Goal: Book appointment/travel/reservation

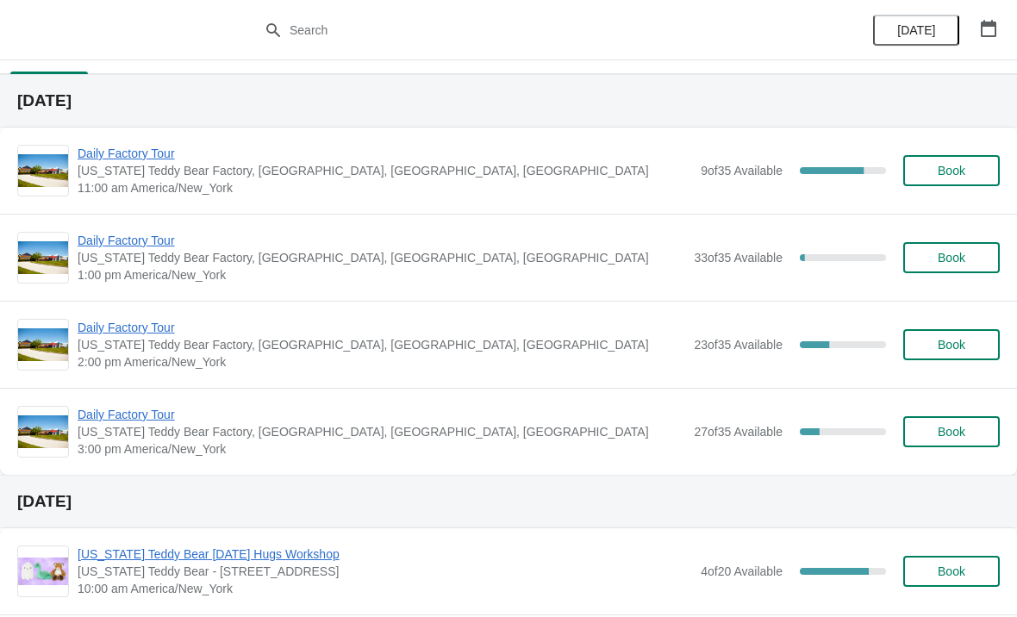
scroll to position [14, 0]
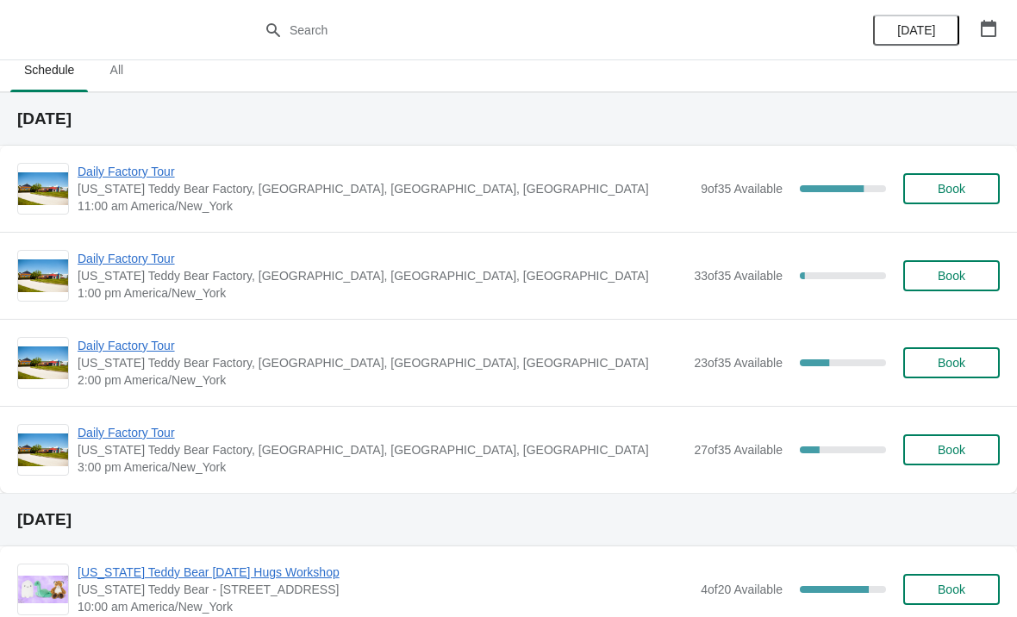
click at [130, 348] on span "Daily Factory Tour" at bounding box center [381, 345] width 607 height 17
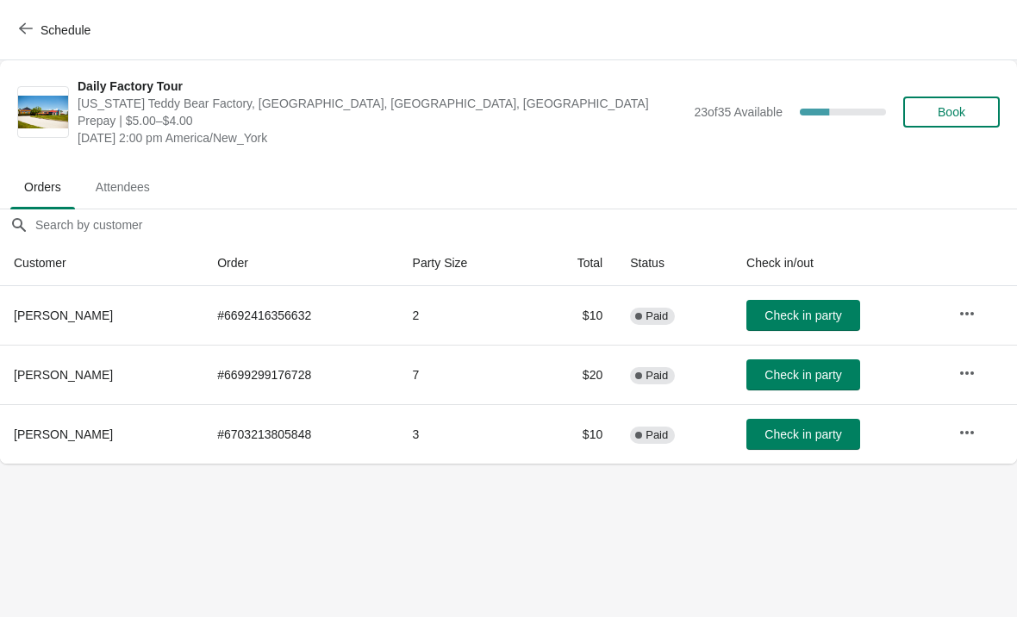
scroll to position [0, -2]
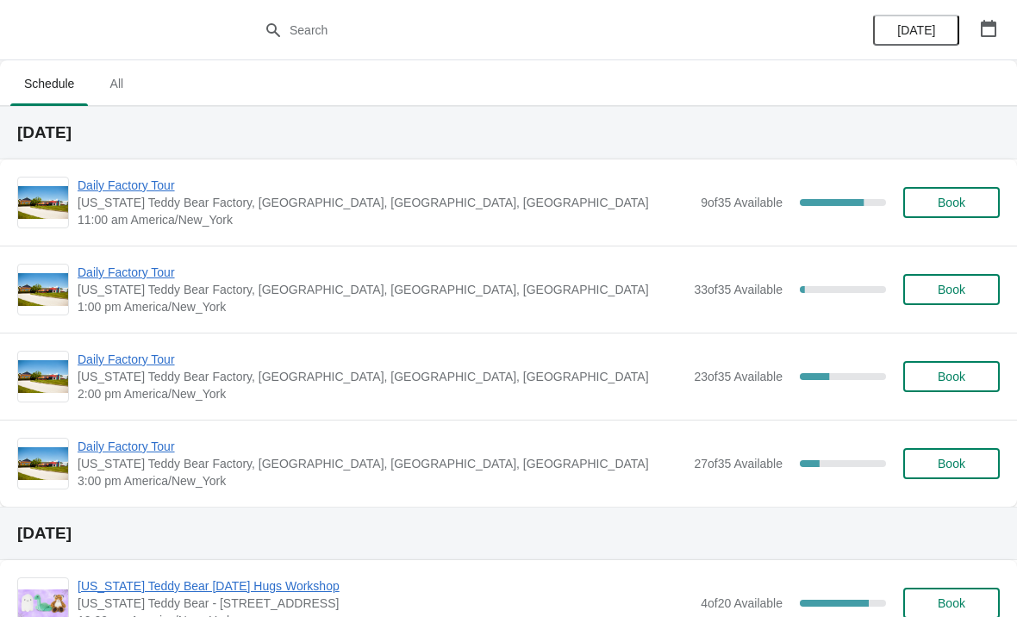
click at [143, 182] on span "Daily Factory Tour" at bounding box center [385, 185] width 614 height 17
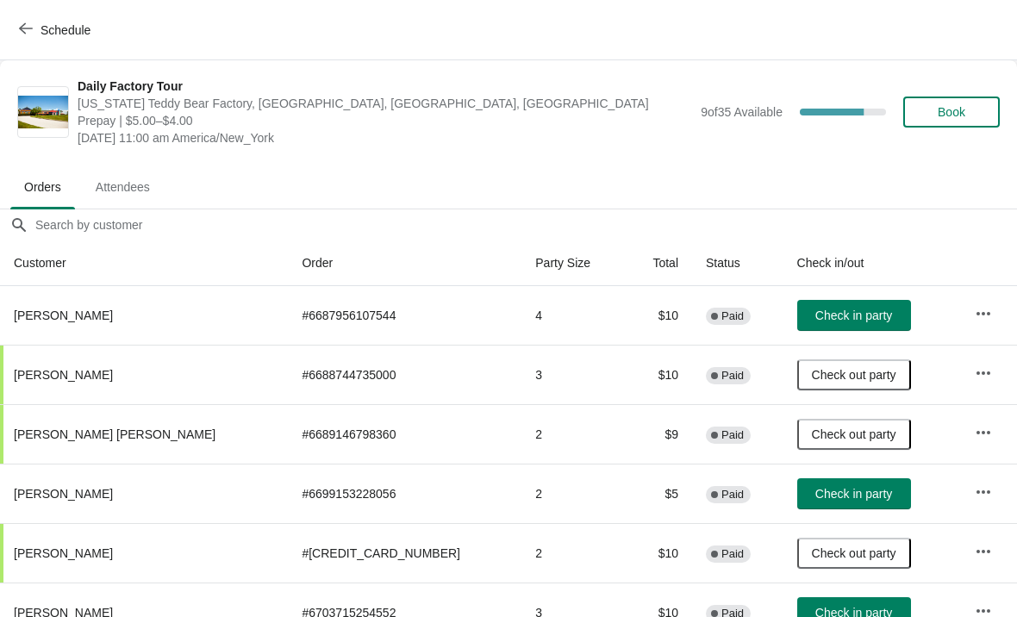
scroll to position [28, 0]
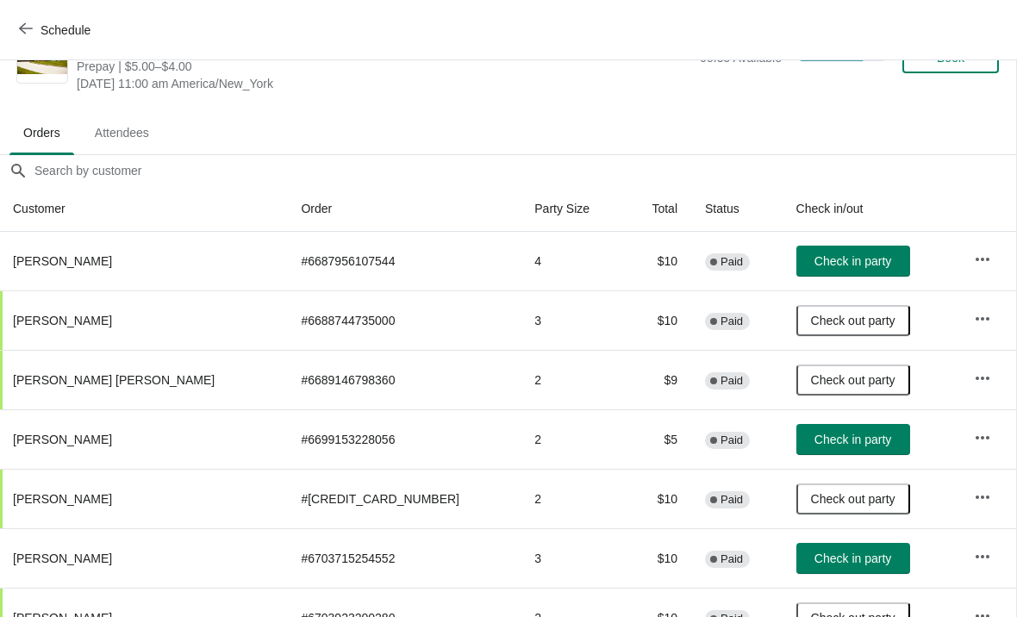
click at [13, 36] on button "Schedule" at bounding box center [57, 30] width 96 height 31
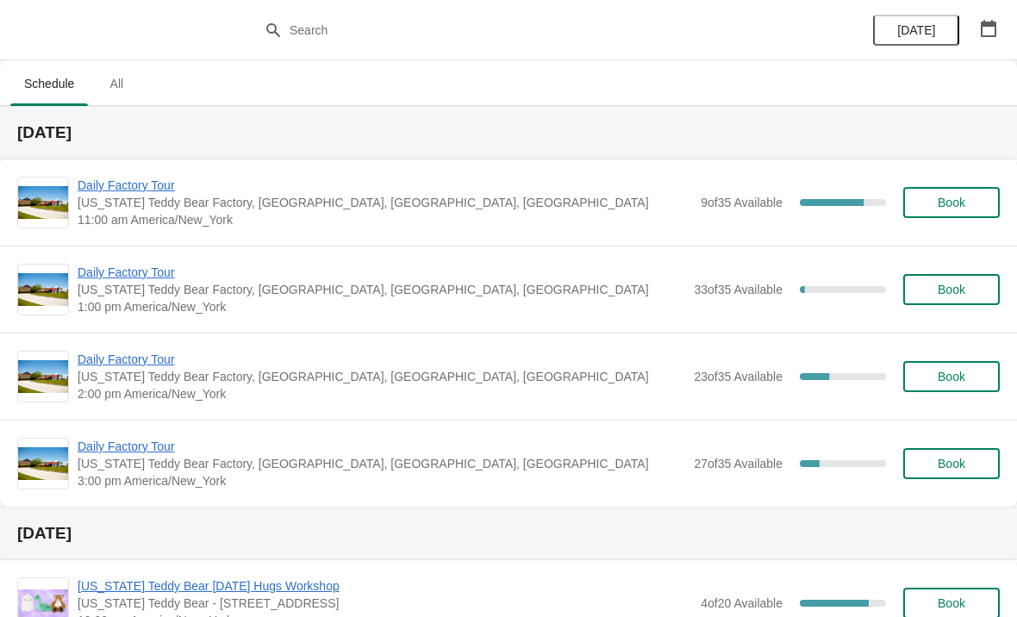
click at [156, 272] on span "Daily Factory Tour" at bounding box center [381, 272] width 607 height 17
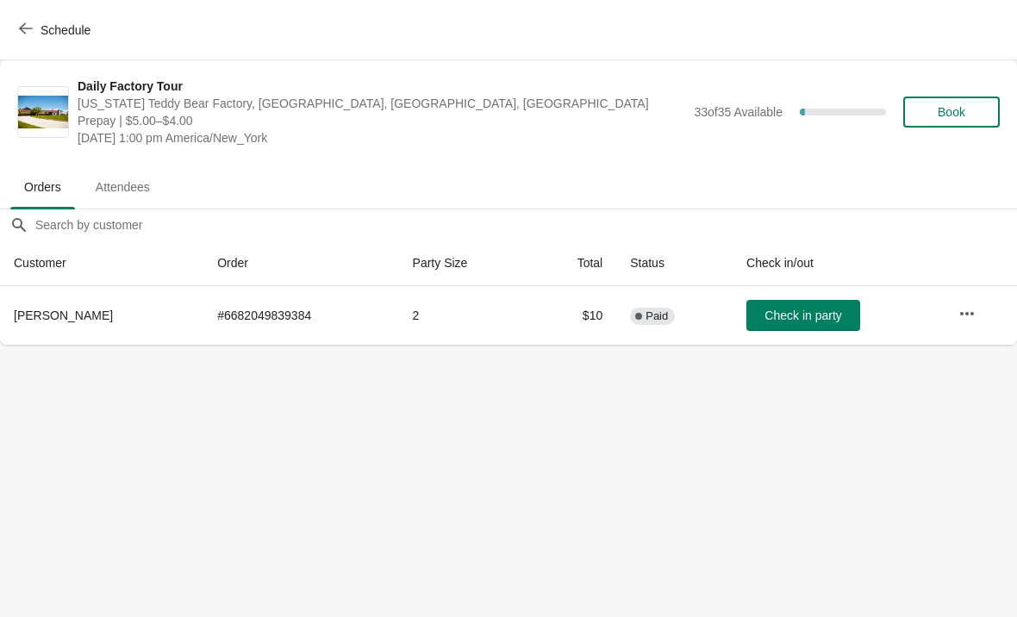
click at [24, 35] on span "button" at bounding box center [26, 30] width 14 height 16
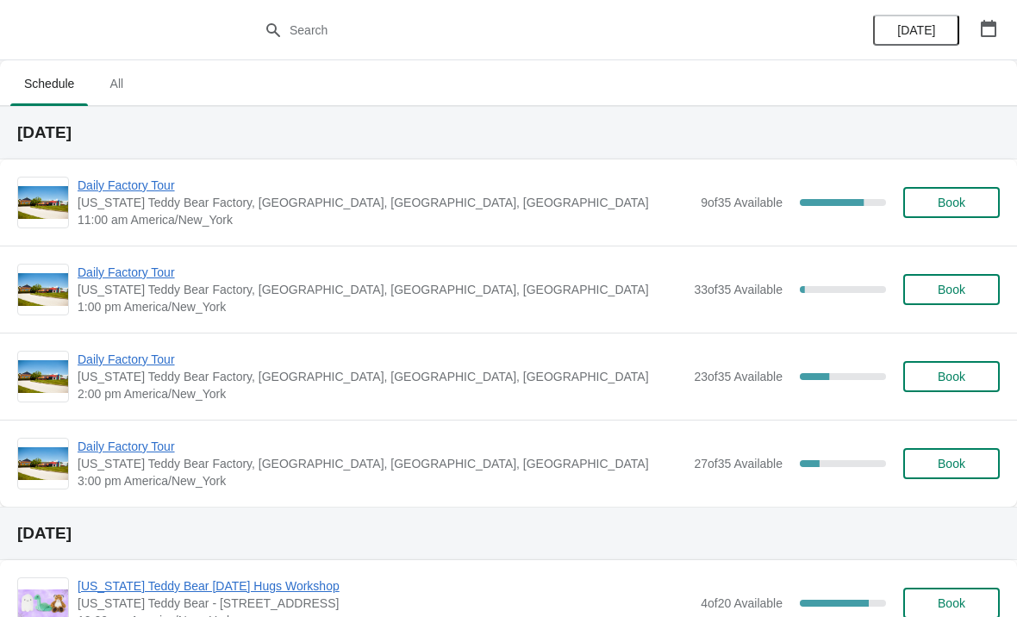
click at [164, 352] on span "Daily Factory Tour" at bounding box center [381, 359] width 607 height 17
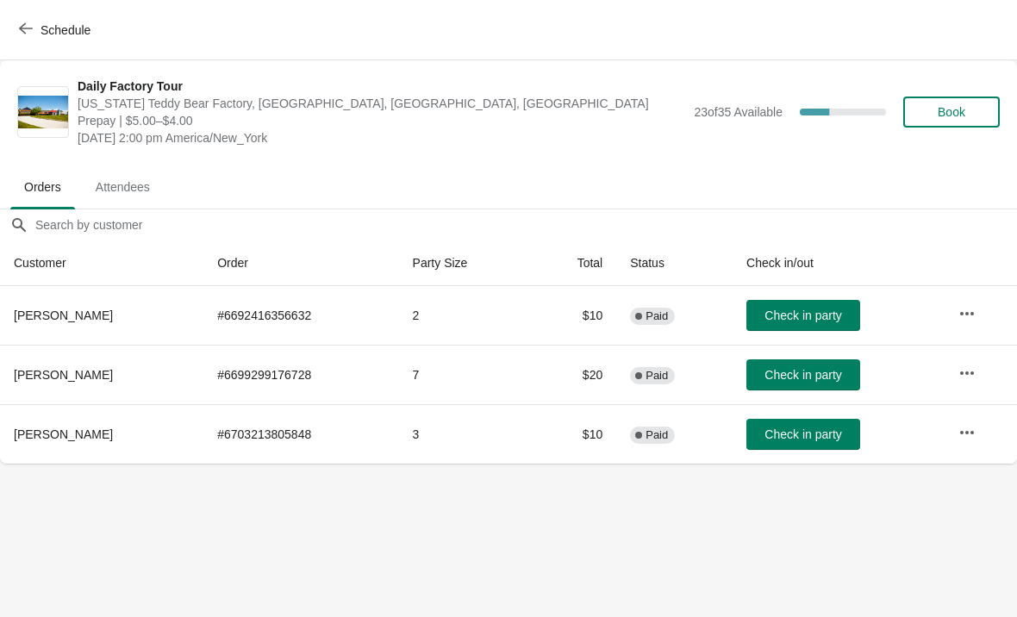
click at [20, 37] on span "button" at bounding box center [26, 30] width 14 height 16
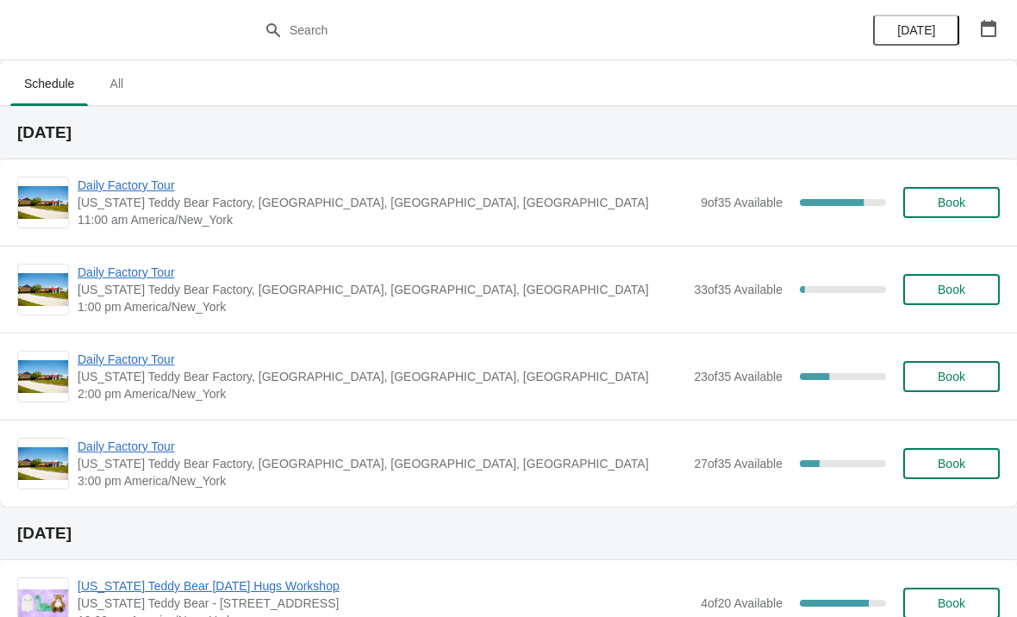
click at [127, 444] on span "Daily Factory Tour" at bounding box center [381, 446] width 607 height 17
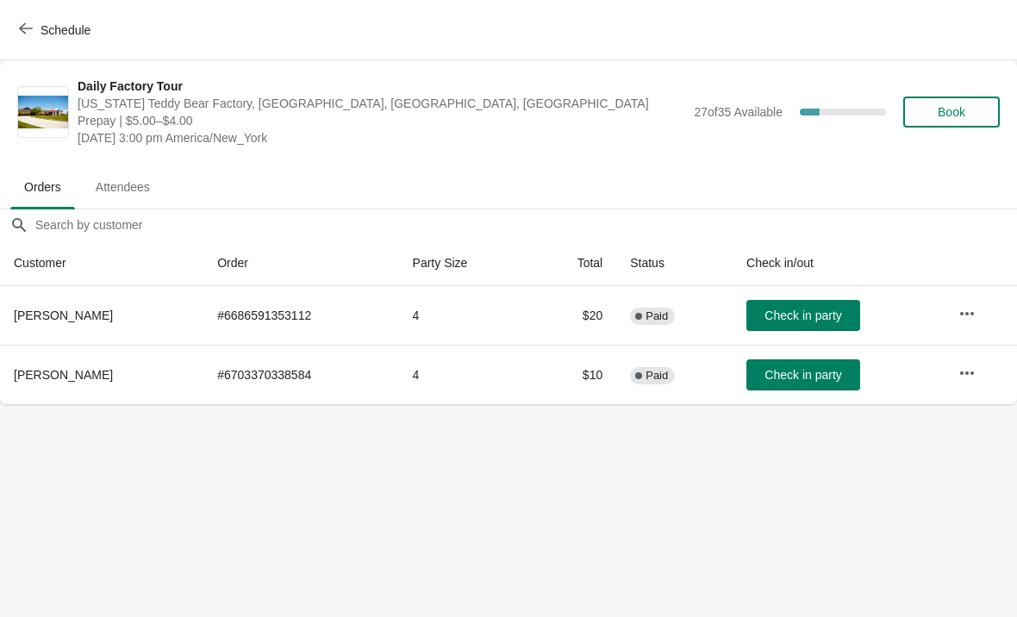
click at [20, 8] on div "Schedule" at bounding box center [508, 30] width 1017 height 60
click at [33, 28] on span "Schedule" at bounding box center [56, 30] width 68 height 16
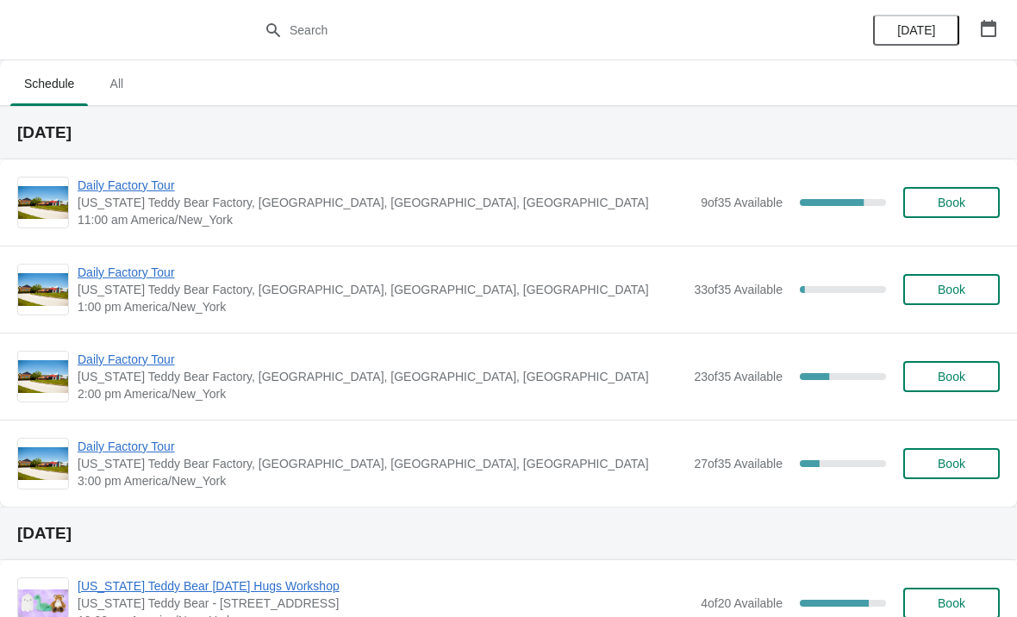
click at [150, 192] on span "Daily Factory Tour" at bounding box center [385, 185] width 614 height 17
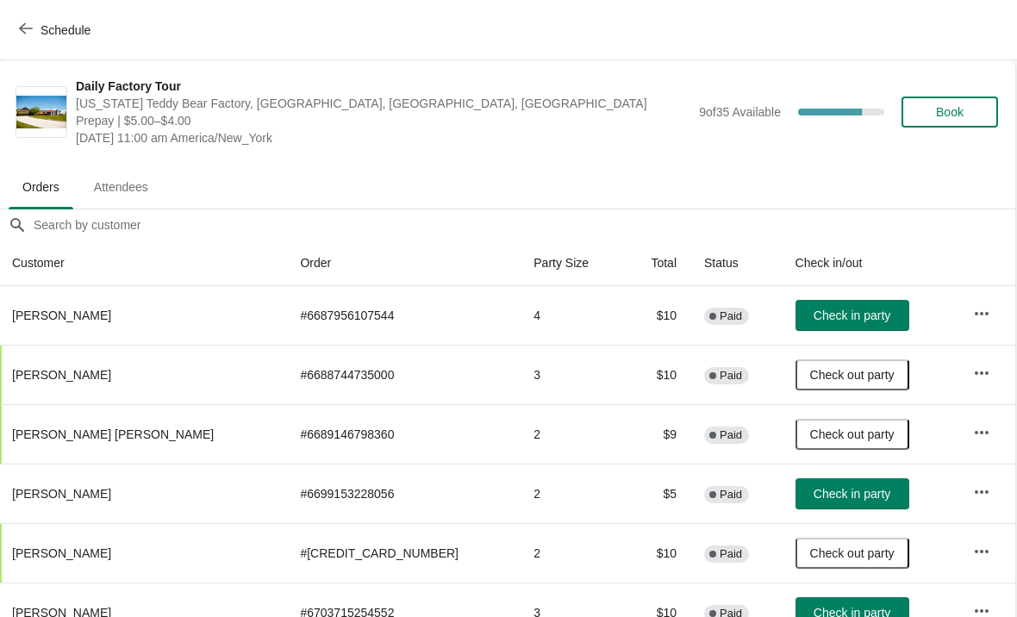
scroll to position [-22, 4]
